Goal: Information Seeking & Learning: Learn about a topic

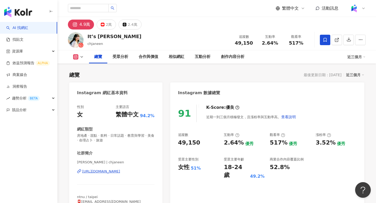
click at [101, 137] on span "房地產 · 甜點 · 飲料 · 日常話題 · 教育與學習 · 美食 · 命理占卜 · 旅遊" at bounding box center [116, 137] width 78 height 9
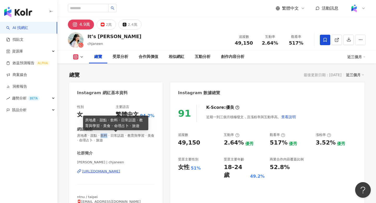
click at [101, 137] on span "房地產 · 甜點 · 飲料 · 日常話題 · 教育與學習 · 美食 · 命理占卜 · 旅遊" at bounding box center [116, 137] width 78 height 9
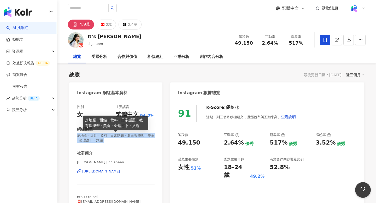
scroll to position [32, 0]
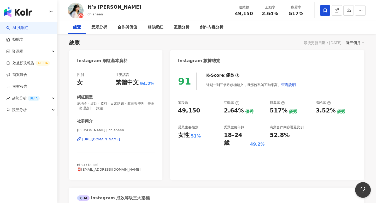
click at [243, 13] on span "49,150" at bounding box center [244, 13] width 18 height 5
copy span "49,150"
click at [266, 14] on span "2.64%" at bounding box center [270, 13] width 16 height 5
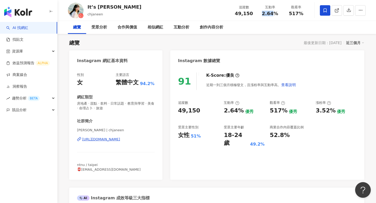
click at [266, 14] on span "2.64%" at bounding box center [270, 13] width 16 height 5
copy span "2.64%"
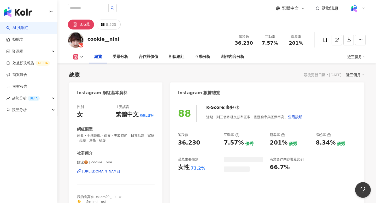
scroll to position [32, 0]
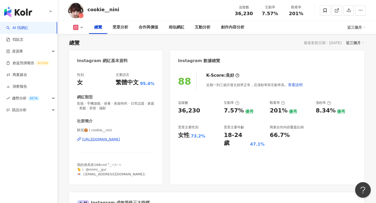
click at [109, 101] on div "網紅類型 彩妝 · 手機遊戲 · 保養 · 美妝時尚 · 日常話題 · 家庭 · 美髮 · 穿搭 · 攝影" at bounding box center [116, 103] width 78 height 16
copy span "彩妝 · 手機遊戲 · 保養 · 美妝時尚 · 日常話題 · 家庭 · 美髮 · 穿搭 · 攝影"
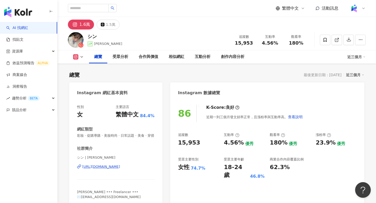
click at [87, 135] on span "彩妝 · 促購導購 · 美妝時尚 · 日常話題 · 美食 · 穿搭" at bounding box center [116, 135] width 78 height 5
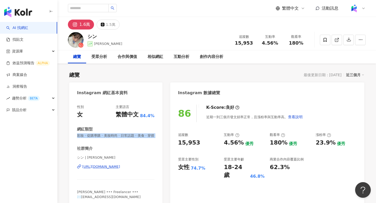
scroll to position [32, 0]
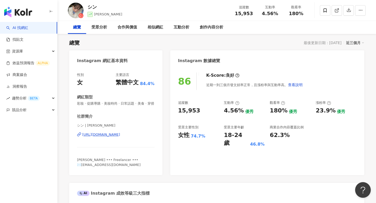
click at [248, 12] on span "15,953" at bounding box center [244, 13] width 18 height 5
copy span "15,953"
click at [277, 16] on div "追蹤數 15,953 互動率 4.56% 觀看率 180%" at bounding box center [270, 10] width 78 height 15
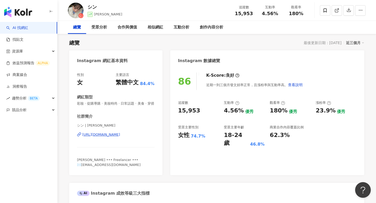
click at [275, 15] on span "4.56%" at bounding box center [270, 13] width 16 height 5
copy span "4.56%"
